Goal: Information Seeking & Learning: Learn about a topic

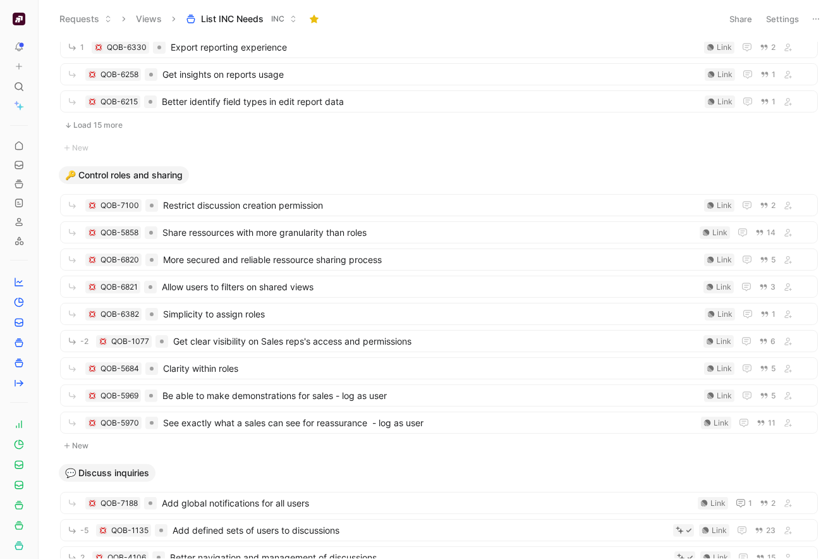
scroll to position [1183, 0]
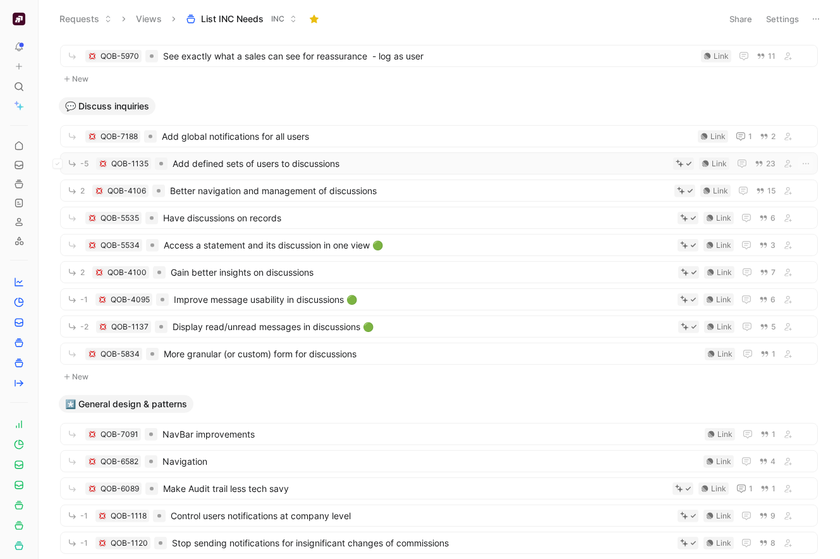
click at [248, 163] on span "Add defined sets of users to discussions" at bounding box center [421, 163] width 496 height 15
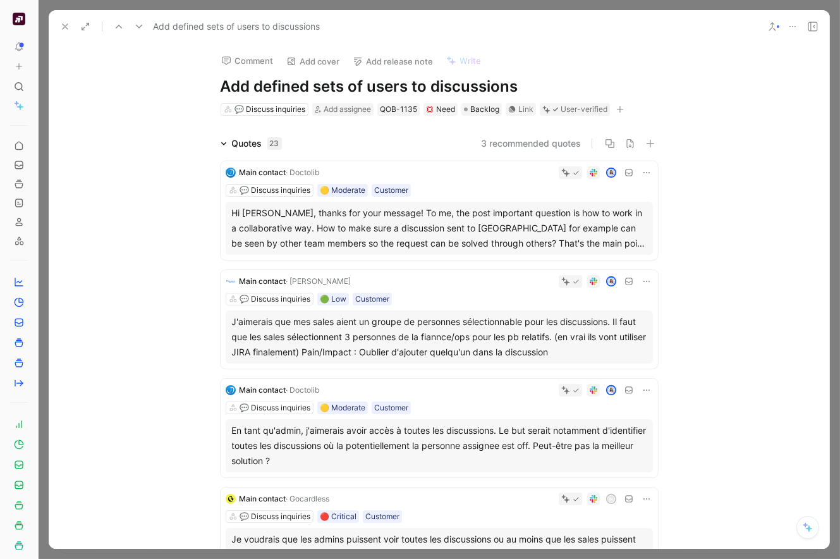
click at [475, 223] on div "Hi [PERSON_NAME], thanks for your message! To me, the post important question i…" at bounding box center [439, 228] width 415 height 46
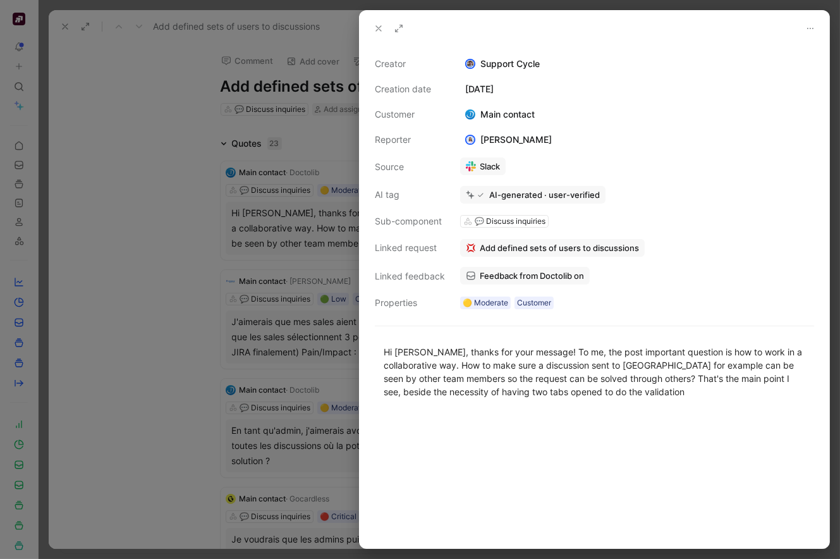
click at [504, 269] on link "Feedback from Doctolib on" at bounding box center [525, 276] width 130 height 18
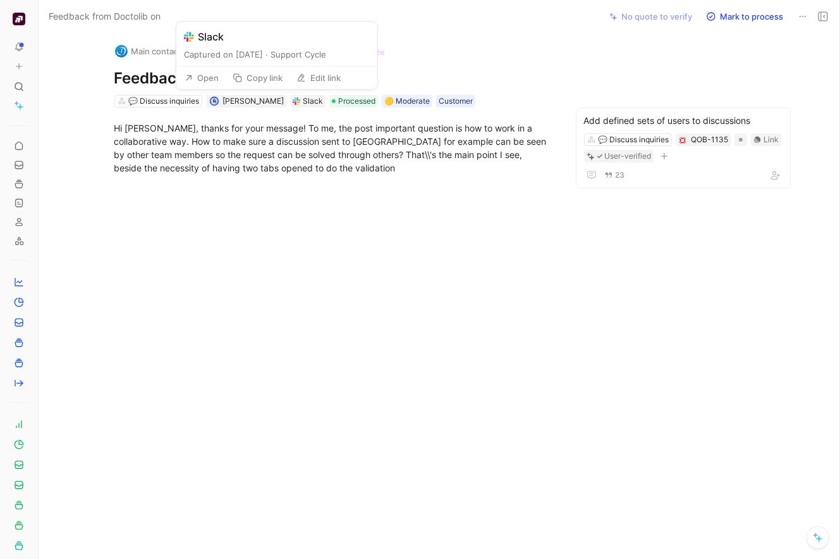
click at [205, 73] on button "Open" at bounding box center [202, 78] width 46 height 18
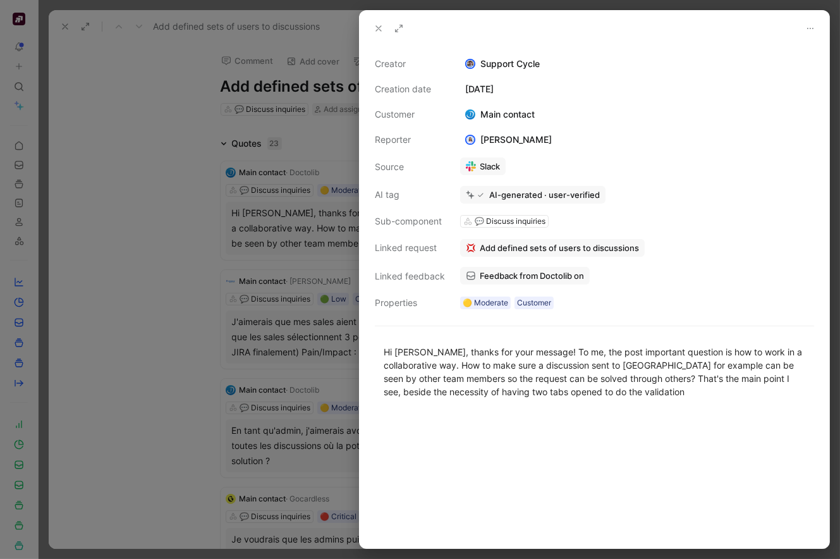
click at [109, 85] on div at bounding box center [420, 279] width 840 height 559
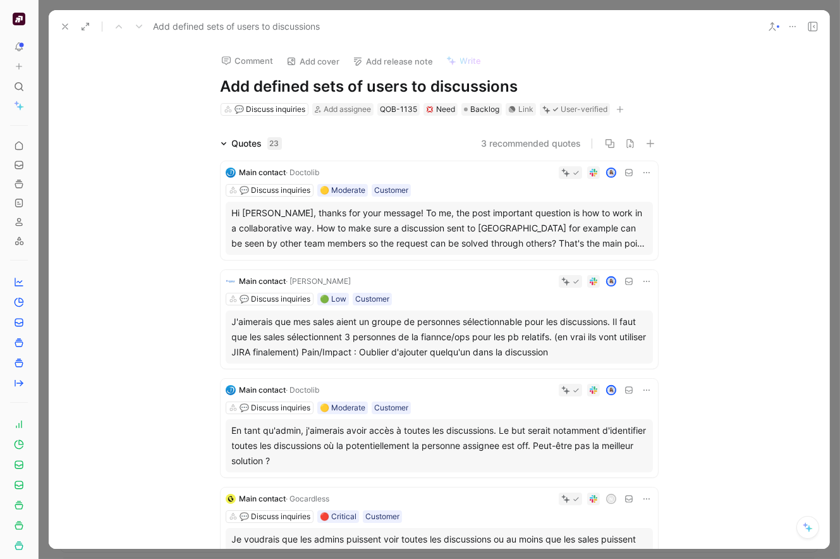
click at [341, 219] on div "Hi [PERSON_NAME], thanks for your message! To me, the post important question i…" at bounding box center [439, 228] width 415 height 46
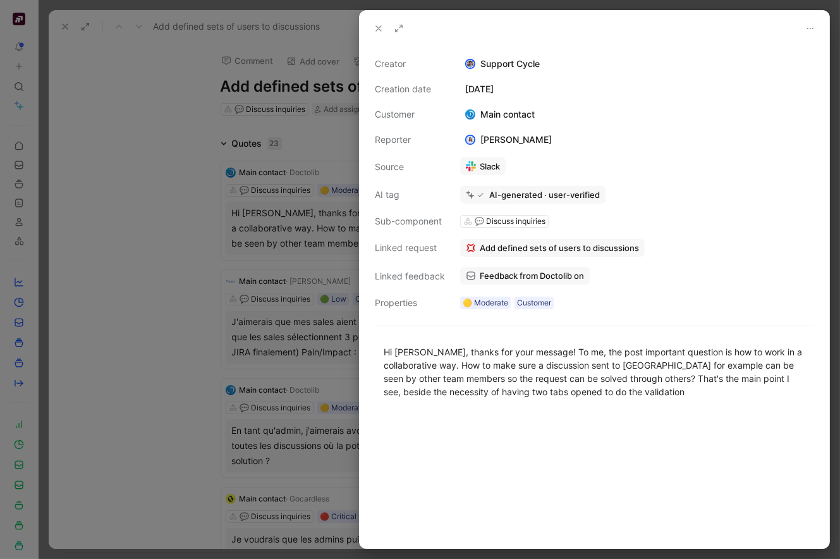
drag, startPoint x: 539, startPoint y: 351, endPoint x: 675, endPoint y: 411, distance: 148.6
click at [676, 411] on div "Hi [PERSON_NAME], thanks for your message! To me, the post important question i…" at bounding box center [595, 371] width 470 height 81
copy div "To me, the post important question is how to work in a collaborative way. How t…"
click at [264, 288] on div at bounding box center [420, 279] width 840 height 559
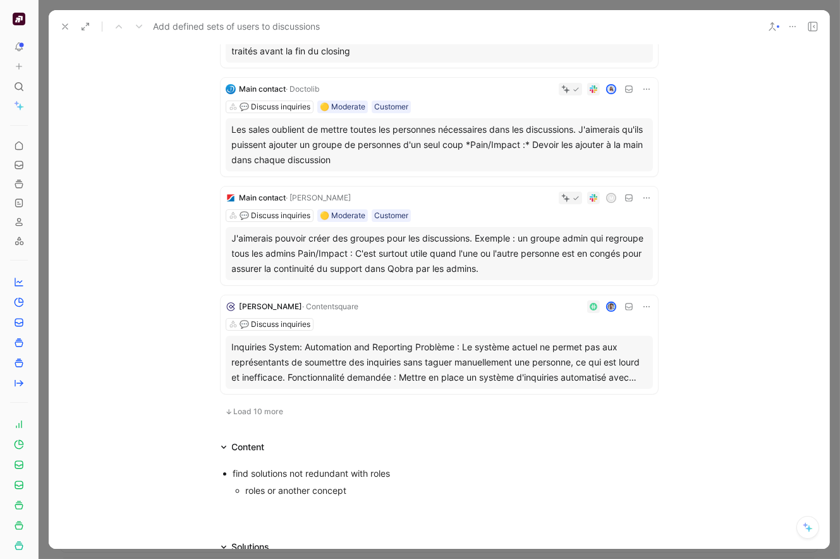
scroll to position [831, 0]
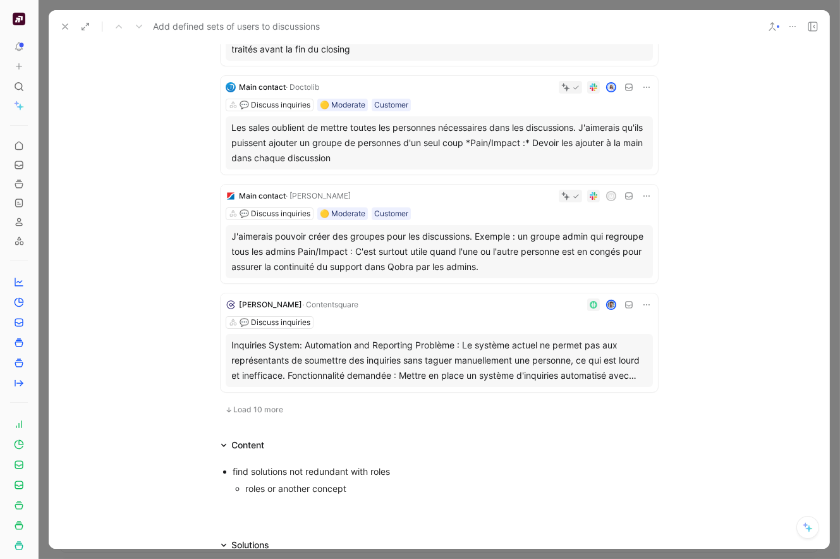
click at [261, 410] on span "Load 10 more" at bounding box center [259, 410] width 50 height 10
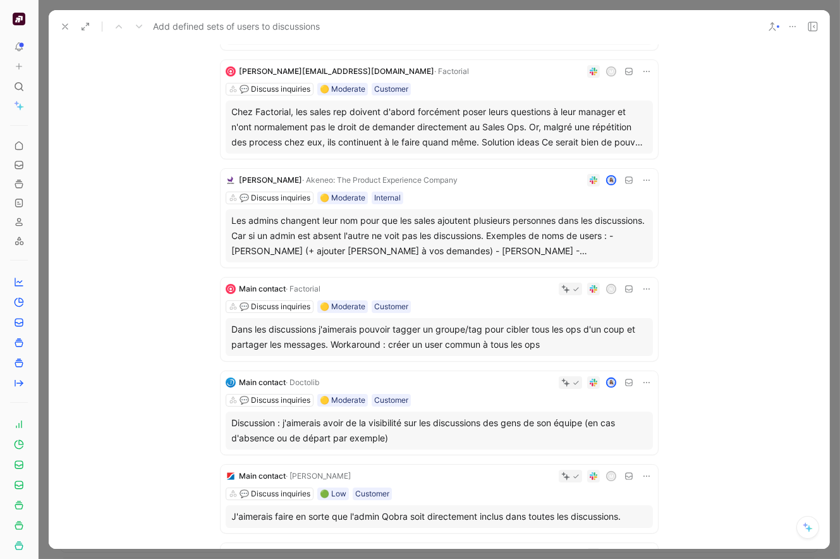
scroll to position [1165, 0]
